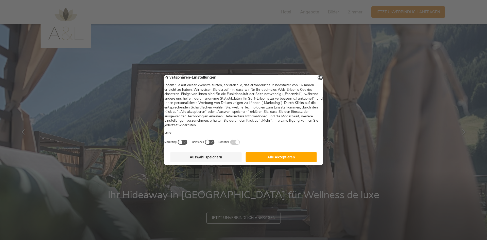
click at [277, 160] on button "Alle Akzeptieren" at bounding box center [281, 157] width 71 height 10
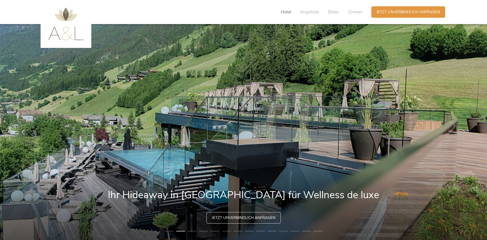
click at [287, 13] on span "Hotel" at bounding box center [286, 12] width 10 height 6
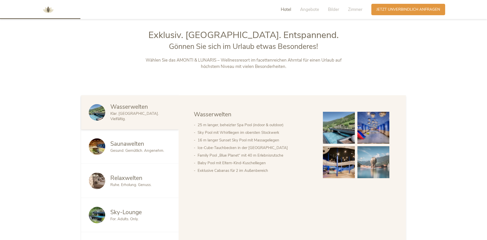
scroll to position [258, 0]
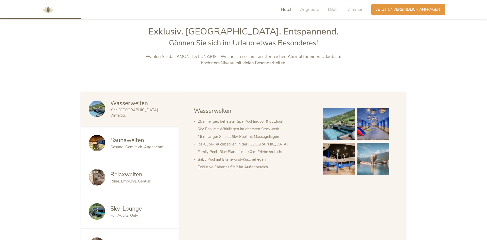
click at [334, 151] on img at bounding box center [339, 159] width 32 height 32
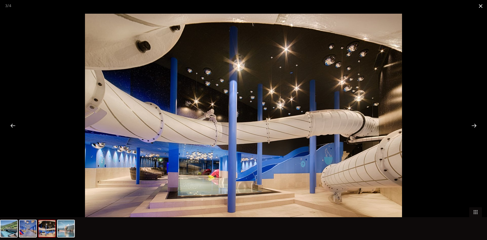
click at [478, 6] on span at bounding box center [481, 6] width 13 height 12
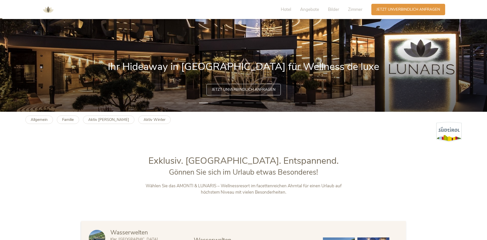
scroll to position [0, 0]
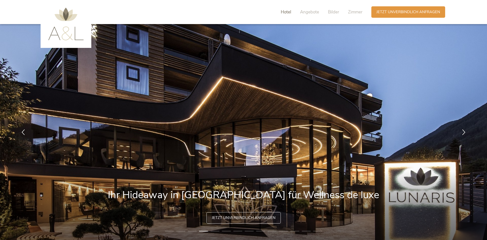
click at [288, 13] on span "Hotel" at bounding box center [286, 12] width 10 height 6
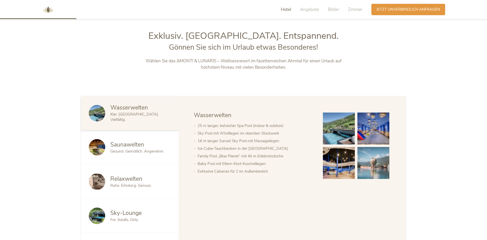
scroll to position [258, 0]
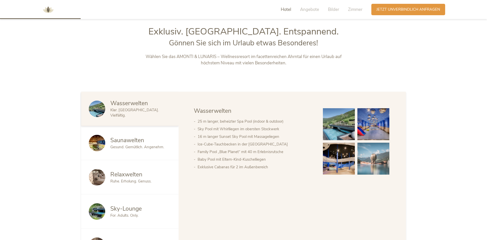
click at [317, 13] on div "Hotel Angebote Bilder Zimmer" at bounding box center [323, 9] width 97 height 11
click at [313, 9] on span "Angebote" at bounding box center [309, 10] width 19 height 6
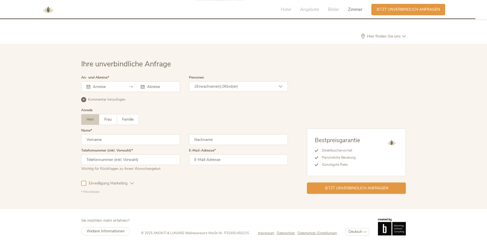
scroll to position [1558, 0]
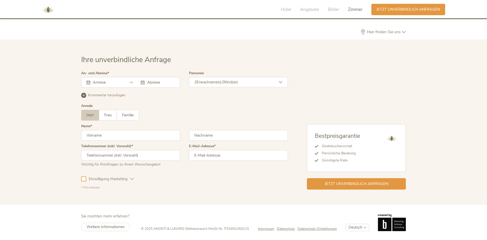
click at [94, 84] on input "text" at bounding box center [106, 82] width 29 height 5
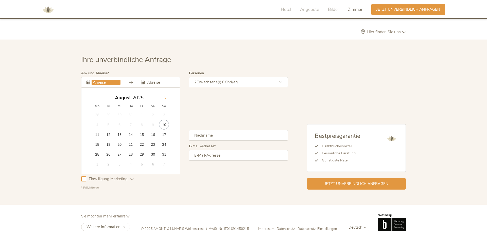
click at [166, 98] on icon at bounding box center [166, 98] width 4 height 4
type input "2026"
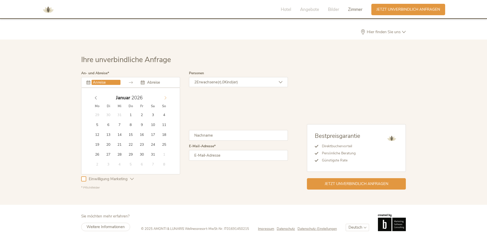
click at [166, 98] on icon at bounding box center [166, 98] width 4 height 4
type input "[DATE]"
type input "2026"
type input "[DATE]"
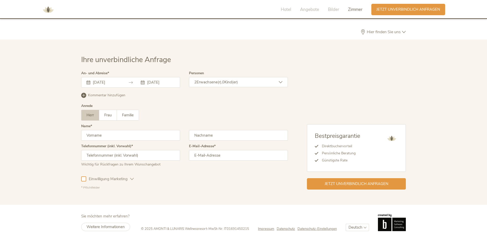
click at [128, 132] on input "text" at bounding box center [130, 135] width 99 height 11
click at [126, 136] on input "text" at bounding box center [130, 135] width 99 height 11
click at [131, 115] on span "Familie" at bounding box center [128, 115] width 12 height 5
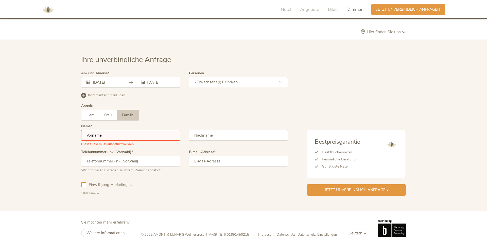
click at [120, 141] on div "Dieses Feld muss ausgefüllt werden." at bounding box center [130, 138] width 99 height 16
type input "[PERSON_NAME]"
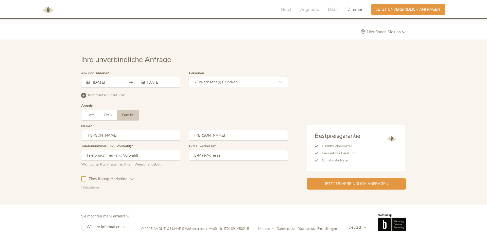
type input "[PERSON_NAME]"
click at [144, 159] on input "text" at bounding box center [130, 155] width 99 height 11
type input "00491716528231"
type input "[PERSON_NAME][EMAIL_ADDRESS][DOMAIN_NAME]"
click at [87, 97] on div "Kommentar hinzufügen Kommentar entfernen" at bounding box center [184, 95] width 207 height 6
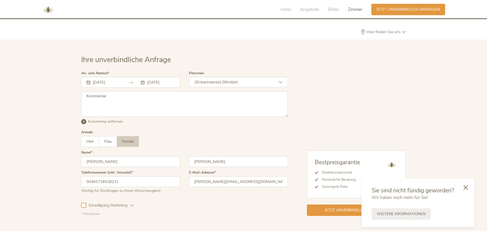
click at [251, 80] on div "2 Erwachsene(r), 0 Kind(er)" at bounding box center [238, 82] width 99 height 10
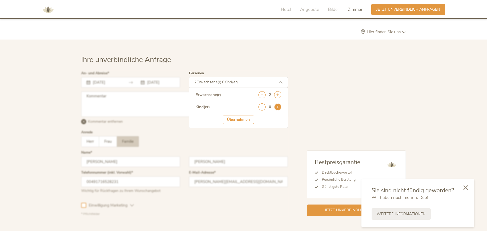
click at [279, 108] on icon at bounding box center [277, 107] width 7 height 7
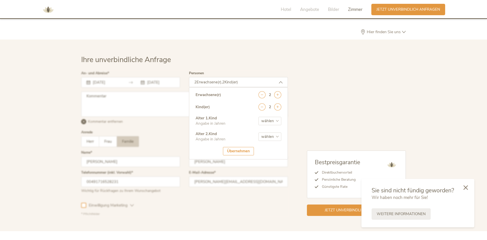
click at [259, 117] on select "wählen 0 1 2 3 4 5 6 7 8 9 10 11 12 13 14 15 16 17" at bounding box center [270, 121] width 23 height 8
select select "5"
click option "5" at bounding box center [0, 0] width 0 height 0
click at [259, 133] on select "wählen 0 1 2 3 4 5 6 7 8 9 10 11 12 13 14 15 16 17" at bounding box center [270, 137] width 23 height 8
select select "7"
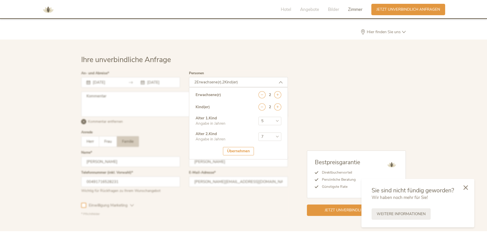
click option "7" at bounding box center [0, 0] width 0 height 0
click at [252, 151] on div "Übernehmen" at bounding box center [238, 151] width 31 height 8
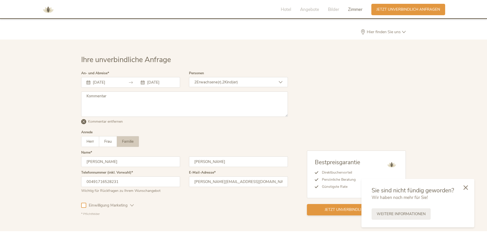
click at [333, 210] on span "Jetzt unverbindlich anfragen" at bounding box center [357, 209] width 64 height 5
